Goal: Task Accomplishment & Management: Manage account settings

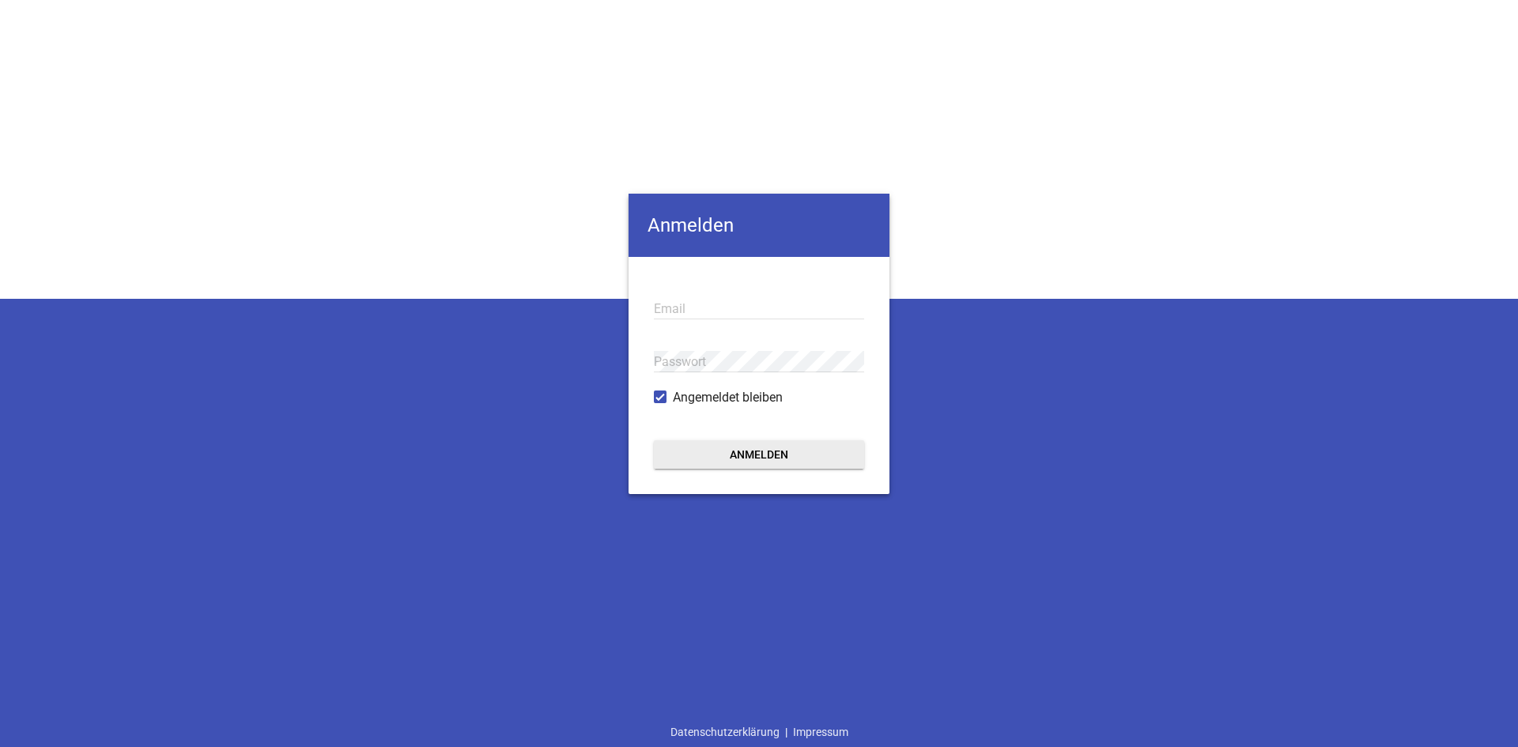
type input "[EMAIL_ADDRESS][DOMAIN_NAME]"
click at [722, 457] on button "Anmelden" at bounding box center [759, 454] width 210 height 28
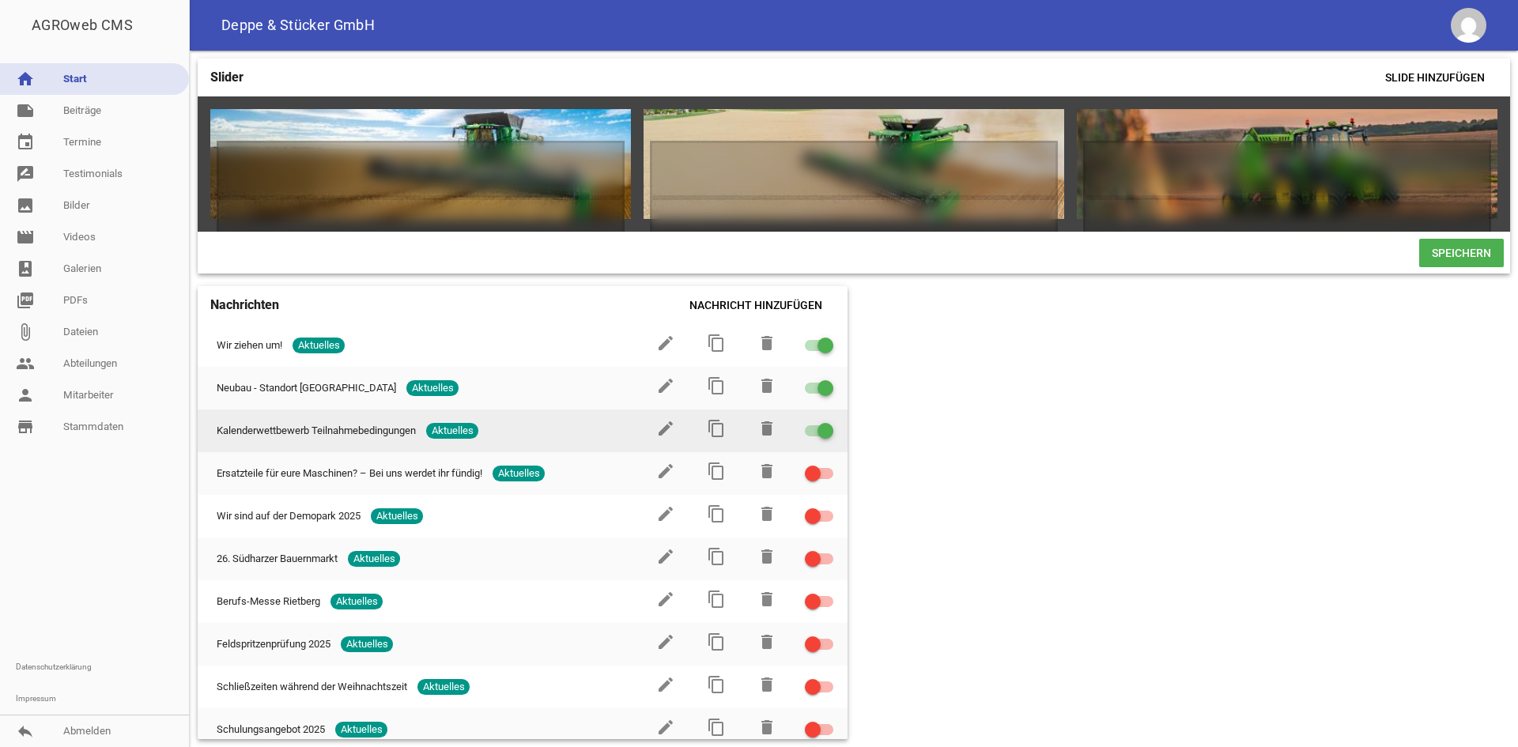
click at [818, 439] on div at bounding box center [826, 431] width 16 height 16
click at [829, 421] on input "checkbox" at bounding box center [829, 421] width 0 height 0
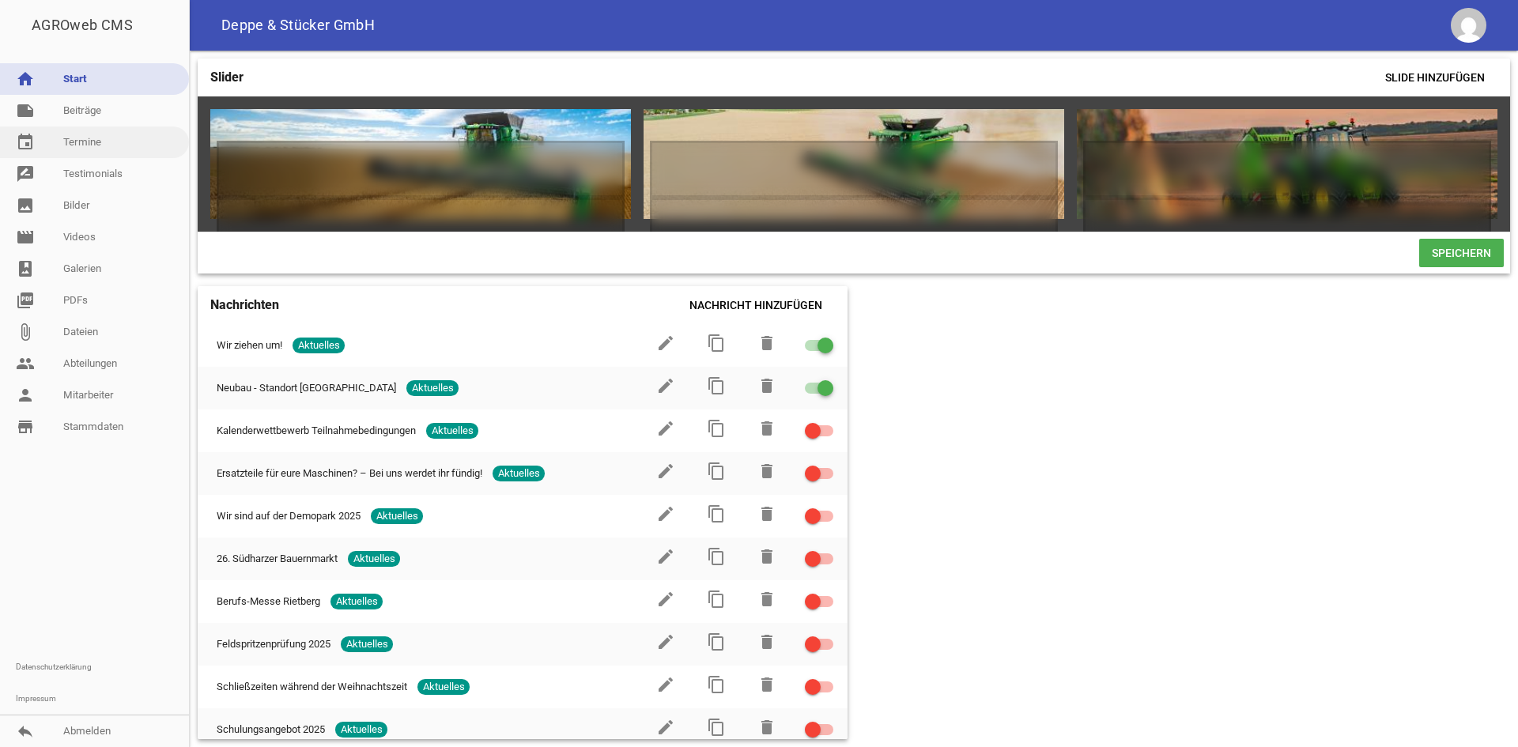
click at [88, 128] on link "event Termine" at bounding box center [94, 143] width 189 height 32
click at [100, 115] on link "note Beiträge" at bounding box center [94, 111] width 189 height 32
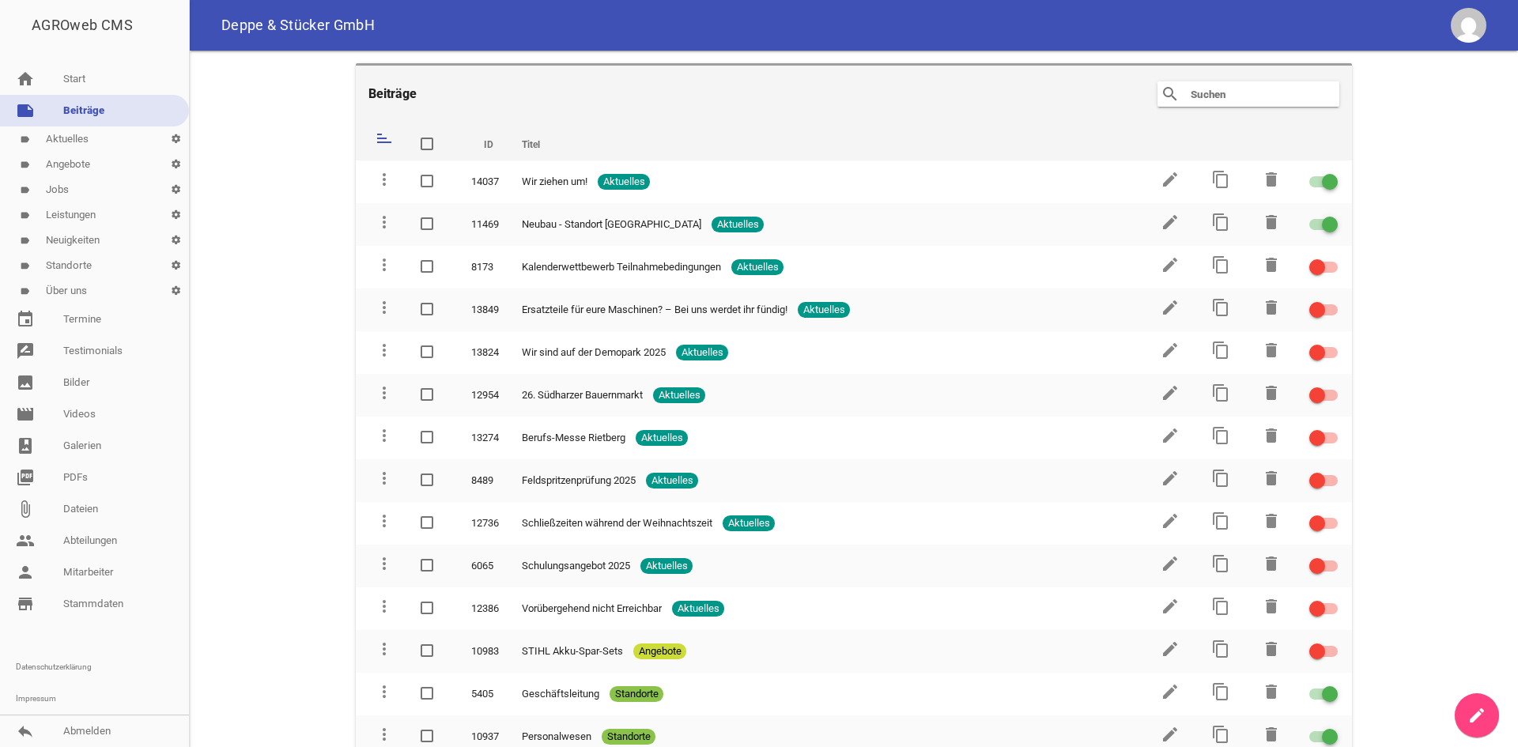
click at [86, 145] on link "label Aktuelles settings" at bounding box center [94, 139] width 189 height 25
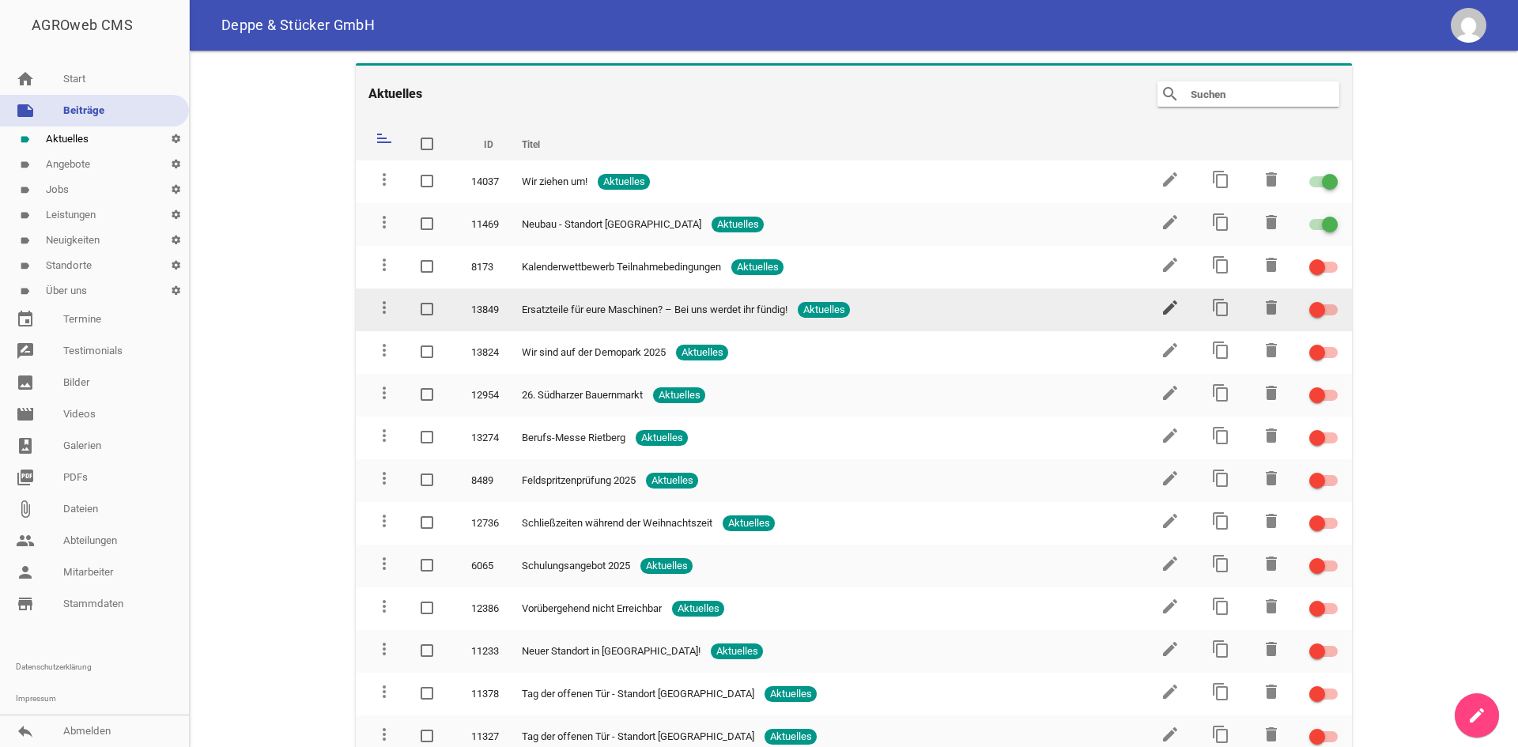
click at [1167, 308] on icon "edit" at bounding box center [1170, 307] width 19 height 19
